Goal: Task Accomplishment & Management: Manage account settings

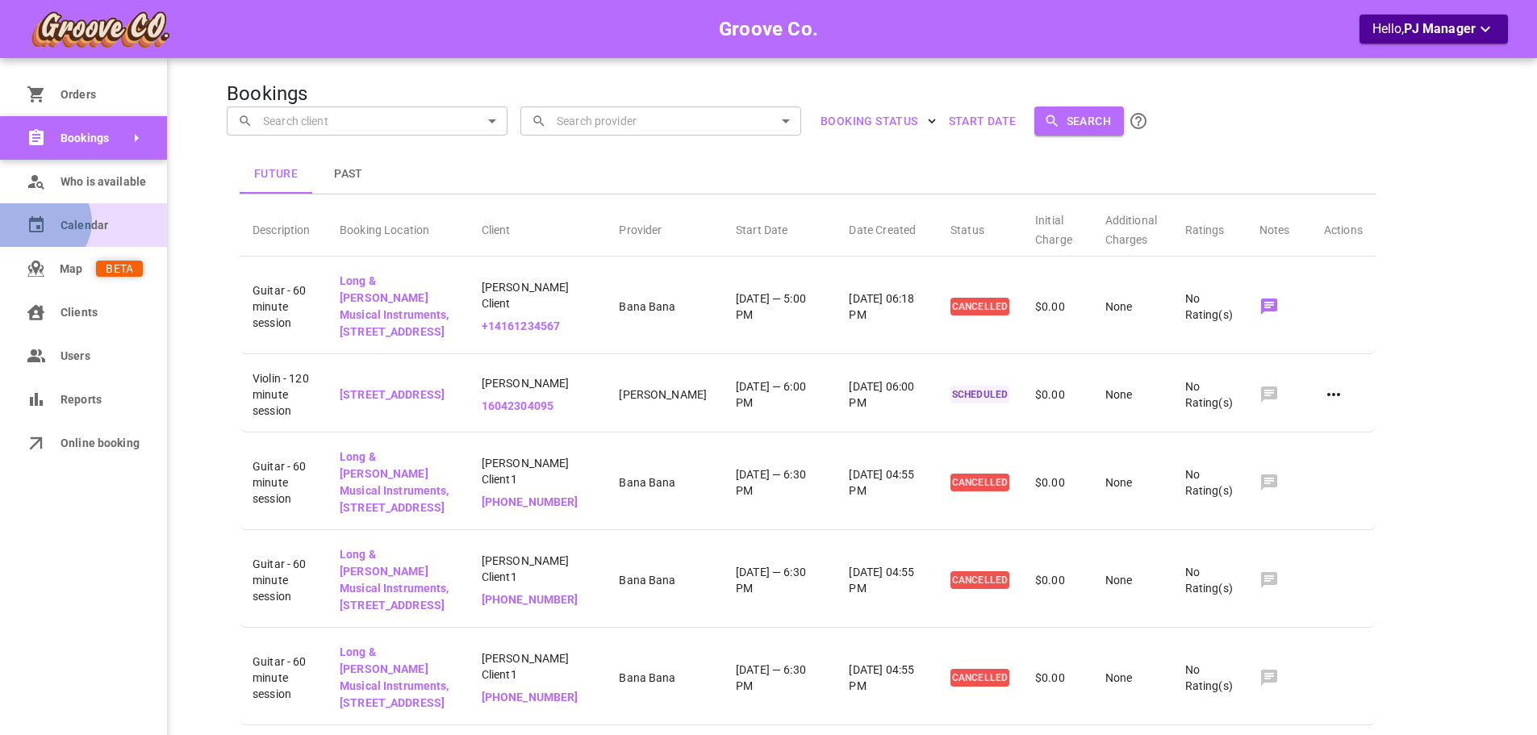
click at [42, 222] on icon at bounding box center [36, 224] width 15 height 16
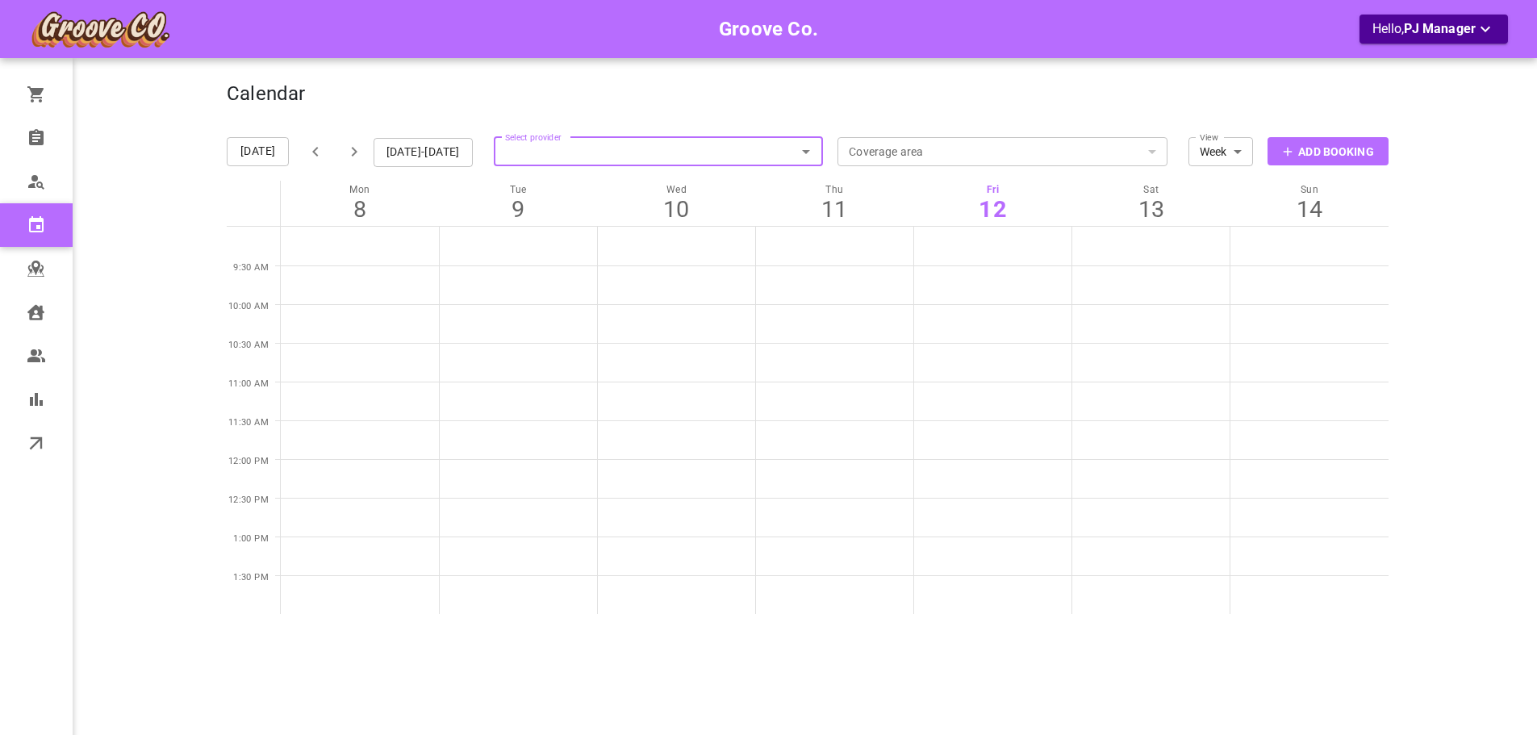
click at [805, 154] on icon "Open" at bounding box center [805, 151] width 19 height 19
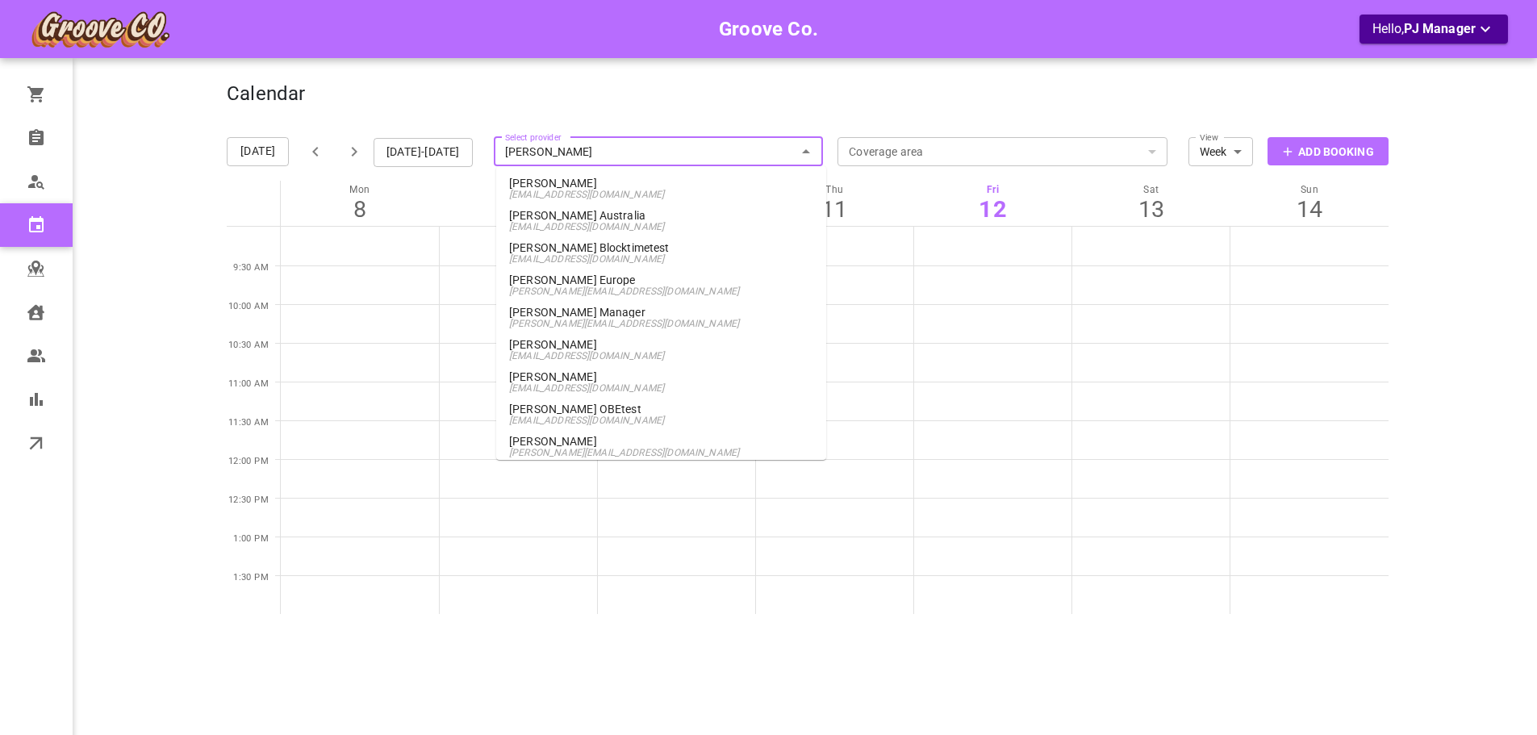
type input "[PERSON_NAME]"
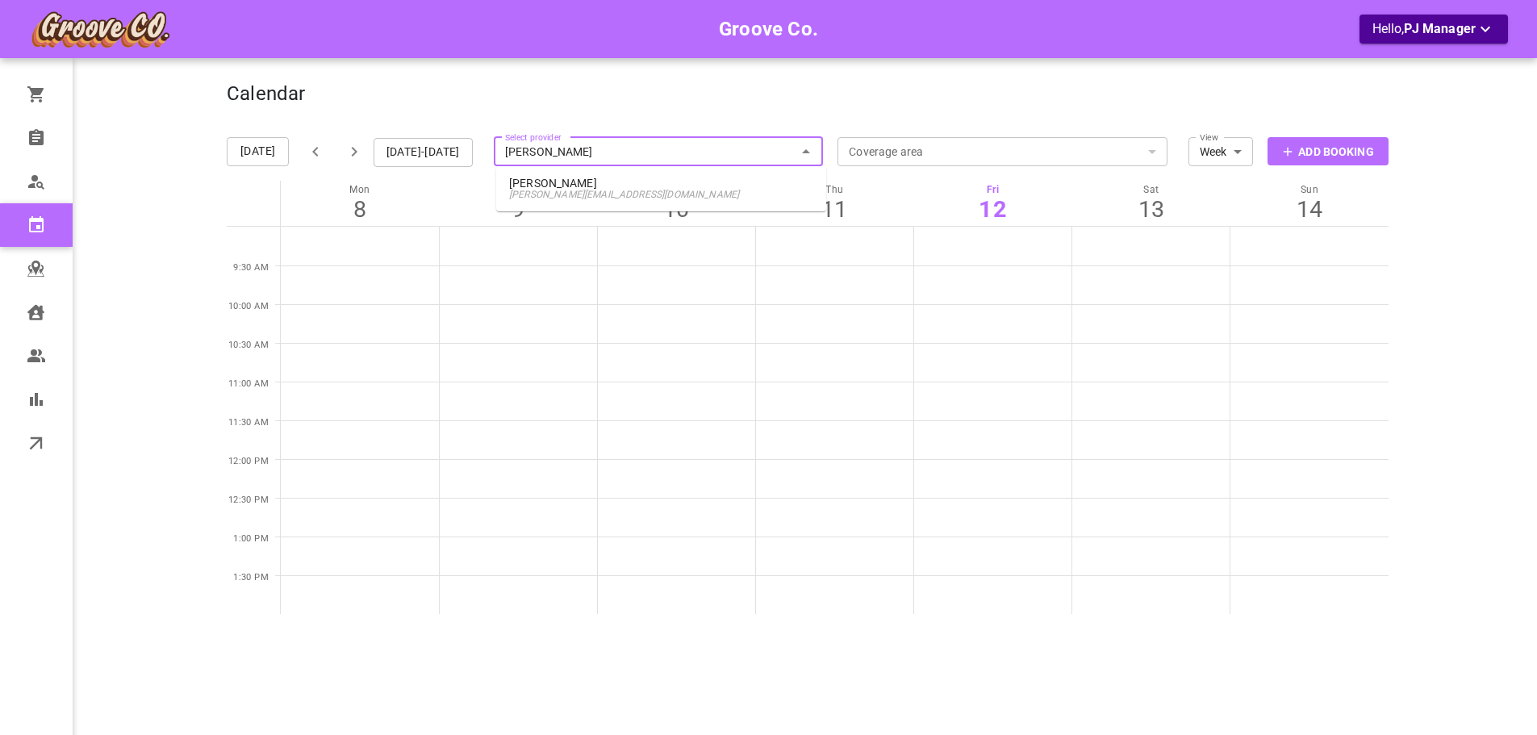
click at [728, 188] on p "[PERSON_NAME]" at bounding box center [661, 182] width 304 height 11
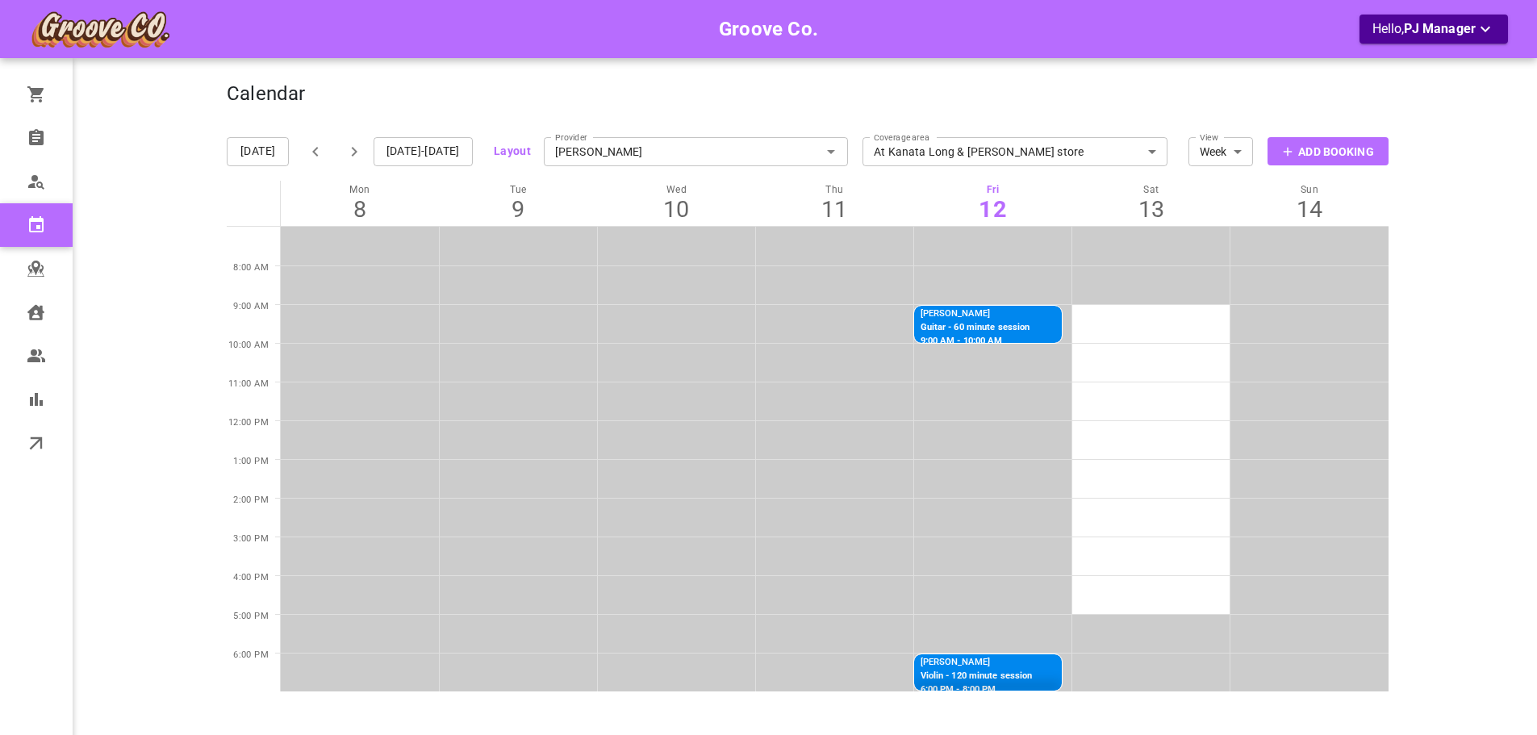
click at [359, 156] on icon "button" at bounding box center [353, 151] width 19 height 19
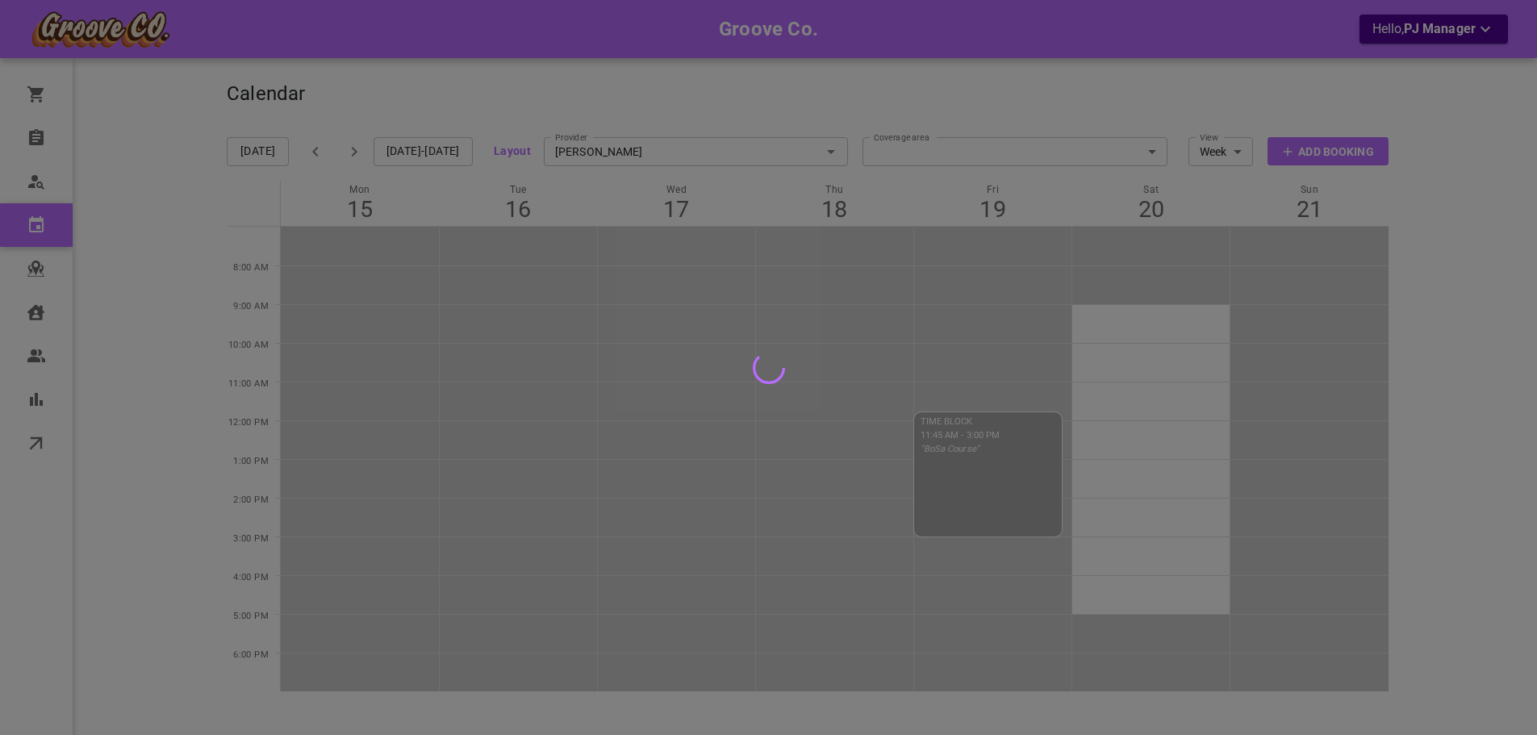
click at [1443, 33] on div at bounding box center [768, 367] width 1537 height 735
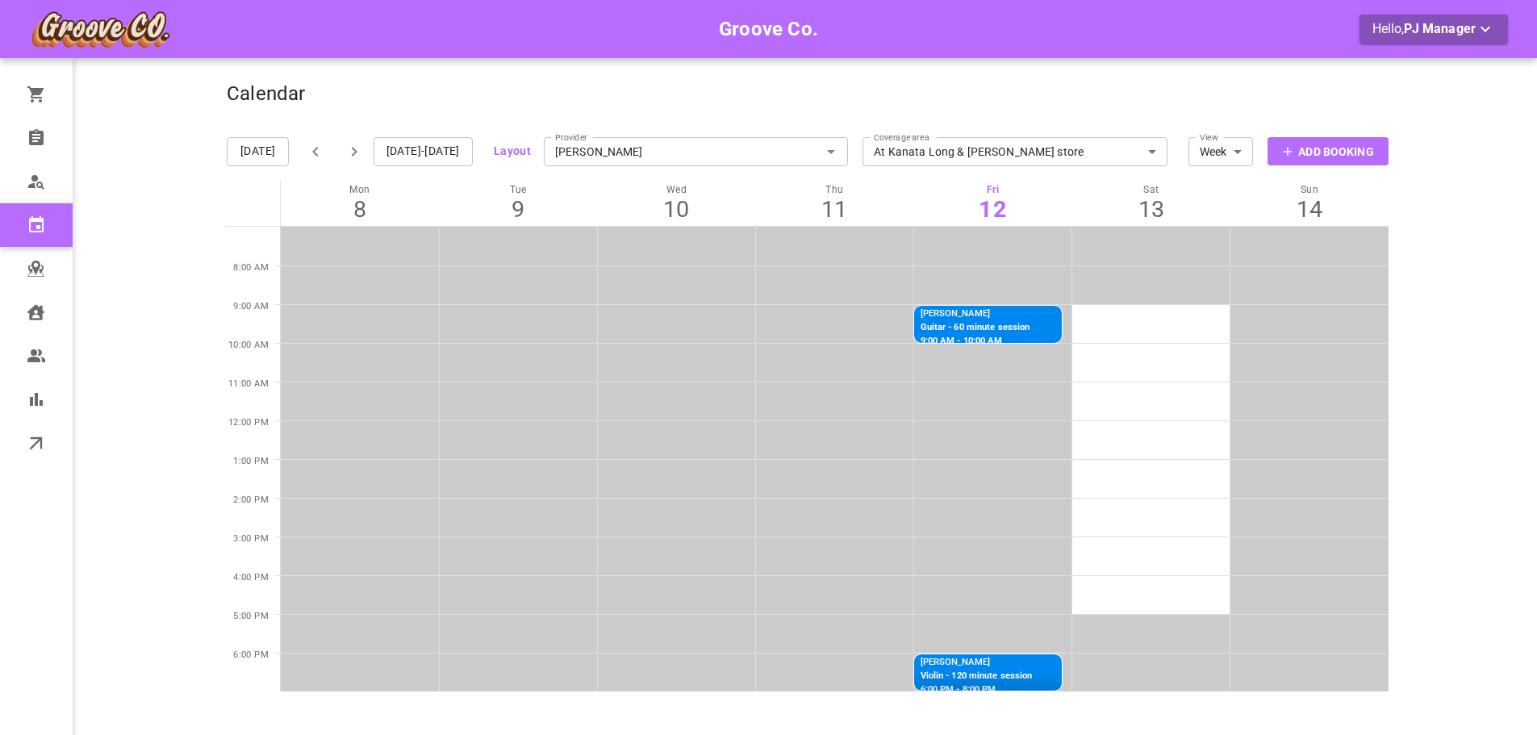
click at [1413, 27] on span "PJ Manager" at bounding box center [1440, 28] width 72 height 15
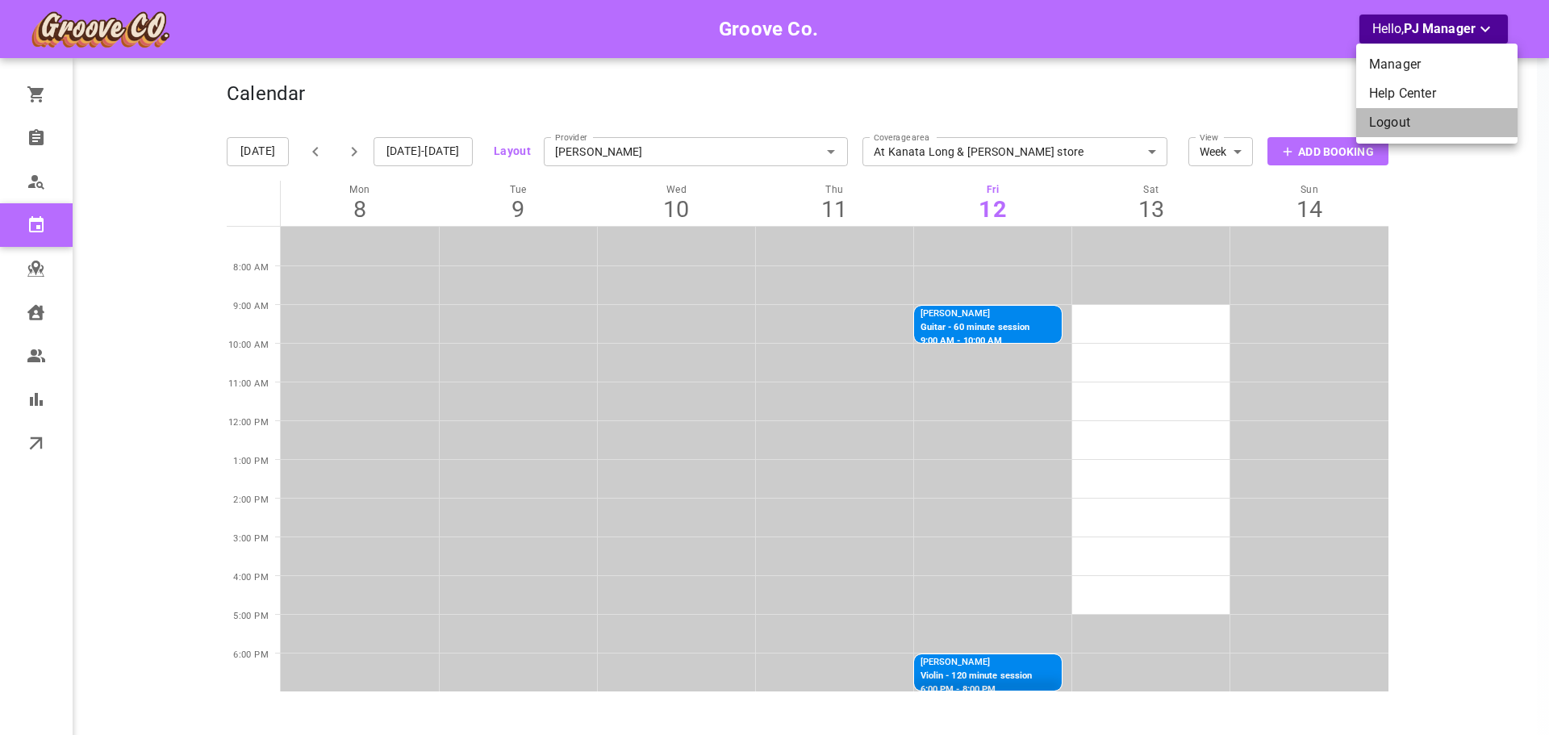
click at [1398, 120] on li "Logout" at bounding box center [1436, 122] width 161 height 29
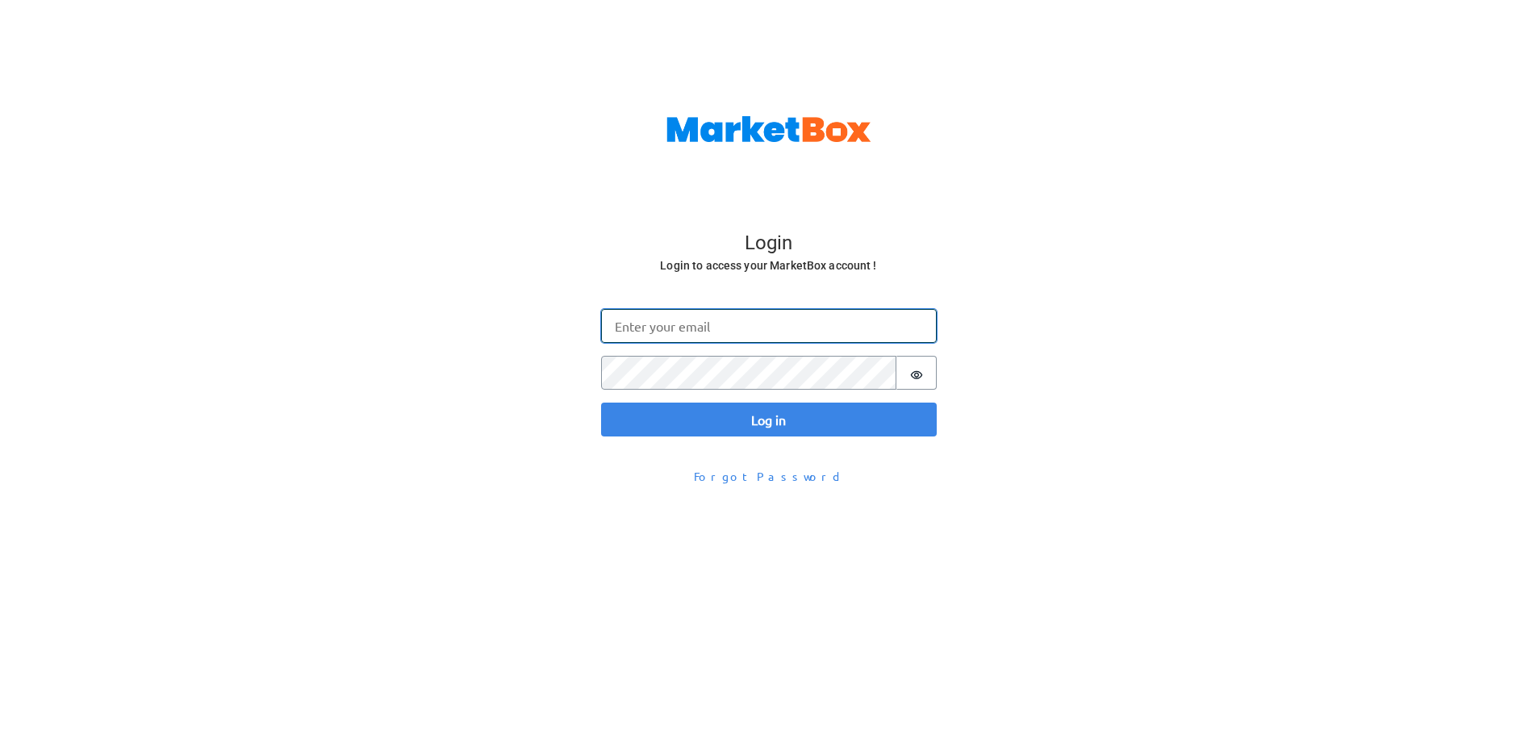
click at [679, 324] on input "Email" at bounding box center [769, 326] width 336 height 34
click at [628, 332] on input "[EMAIL_ADDRESS][DOMAIN_NAME]" at bounding box center [769, 326] width 336 height 34
type input "[EMAIL_ADDRESS][PERSON_NAME][DOMAIN_NAME]"
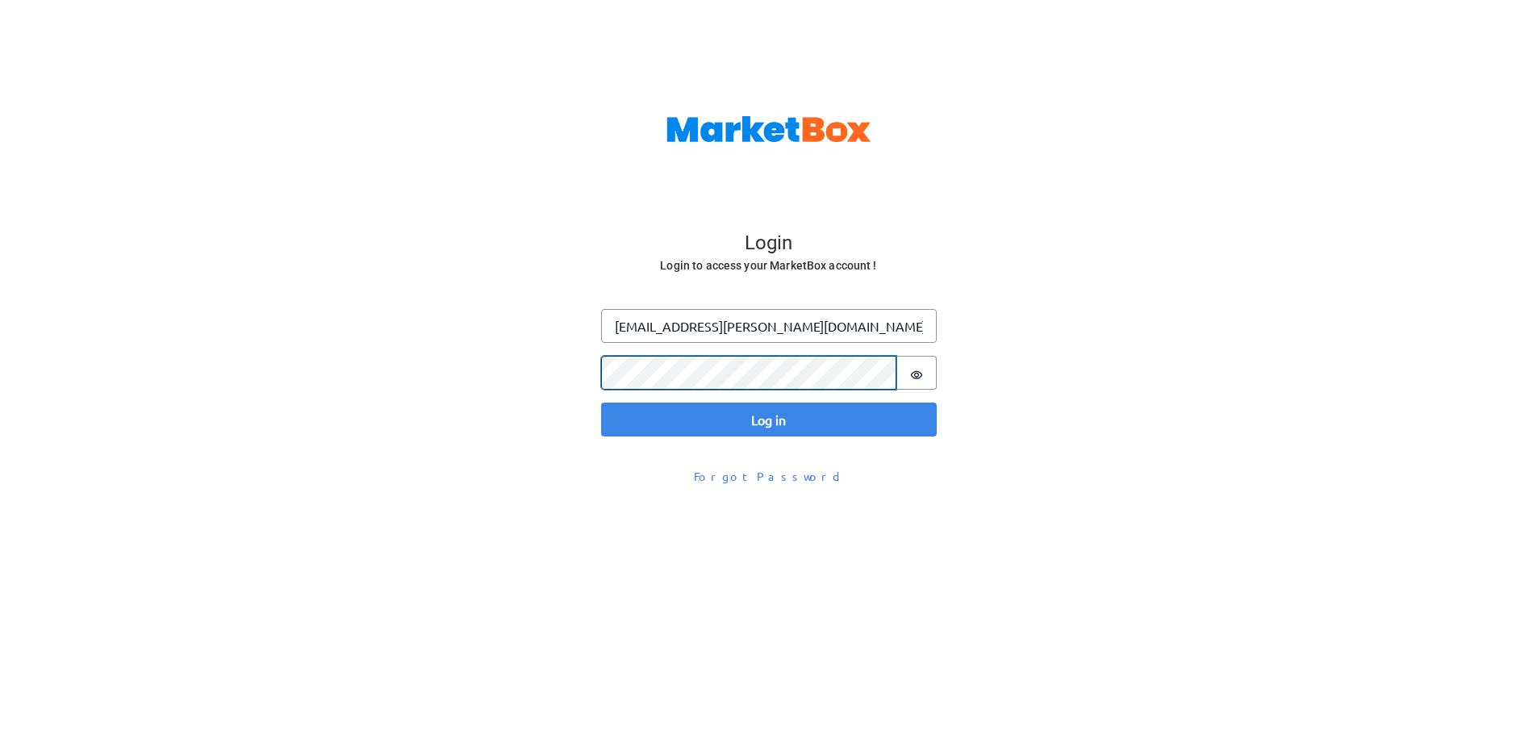
click at [601, 403] on button "Log in" at bounding box center [769, 420] width 336 height 34
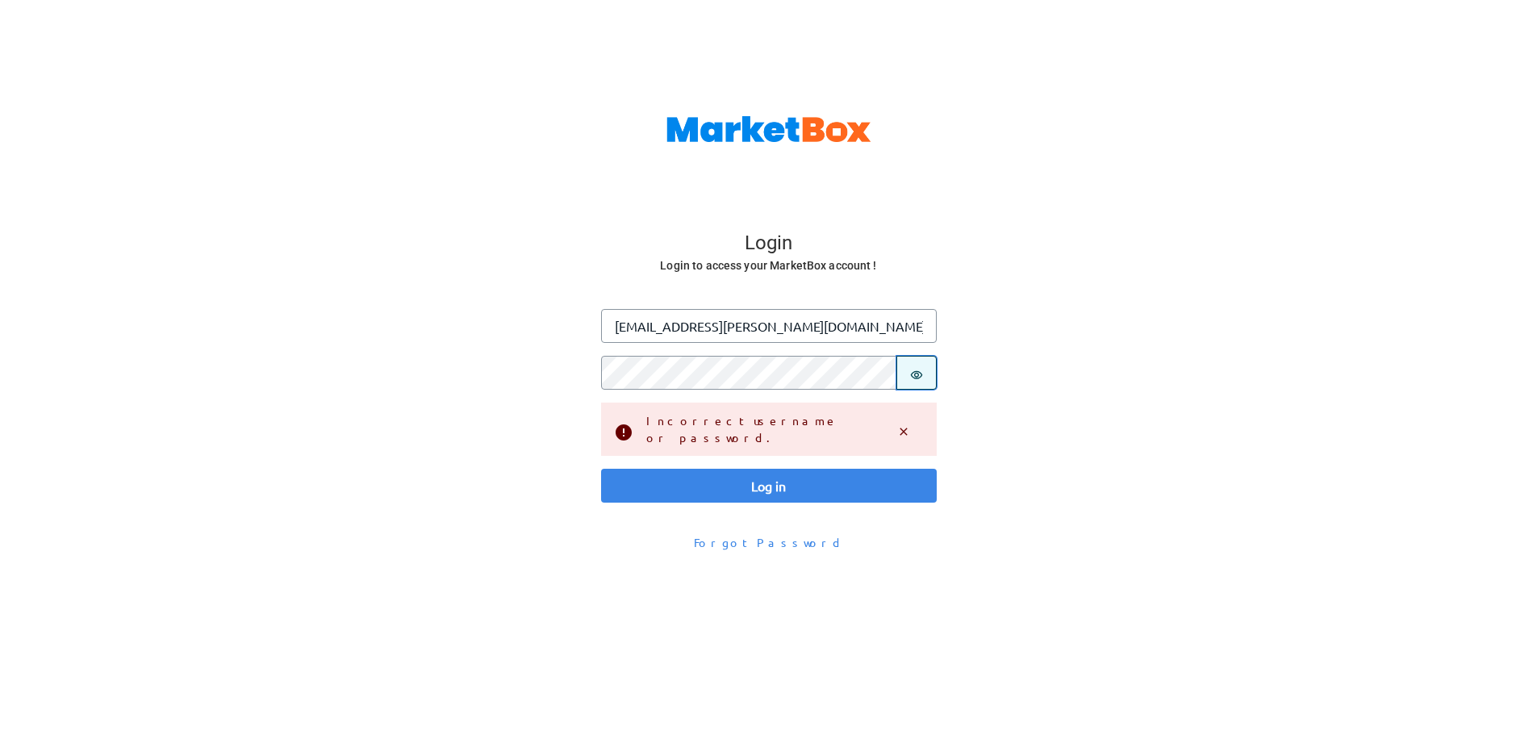
click at [896, 374] on button "Password is hidden" at bounding box center [916, 373] width 40 height 34
click at [601, 469] on button "Log in" at bounding box center [769, 486] width 336 height 34
